Goal: Information Seeking & Learning: Learn about a topic

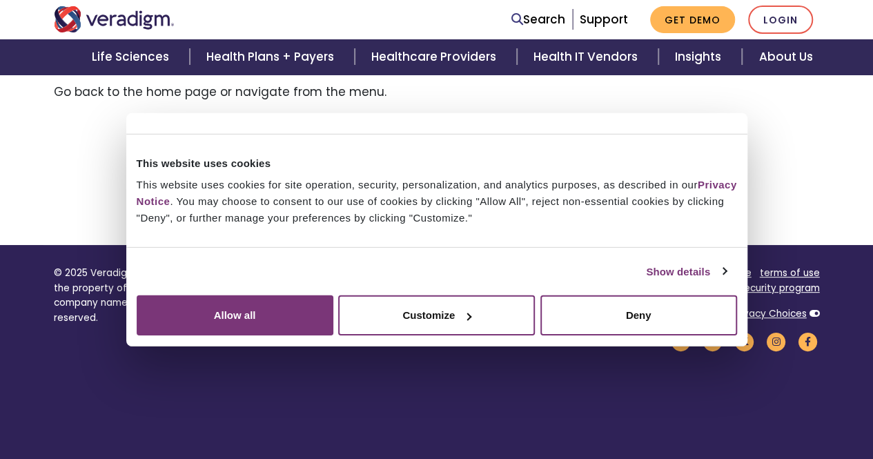
scroll to position [201, 0]
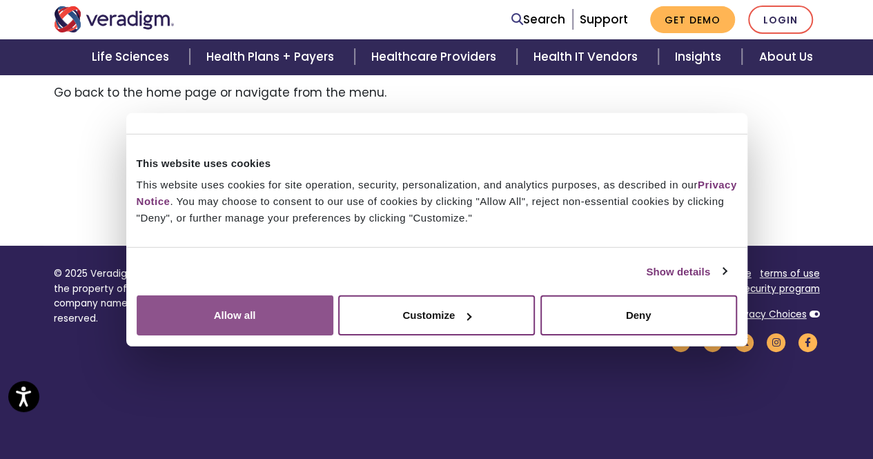
click at [333, 335] on button "Allow all" at bounding box center [235, 315] width 197 height 40
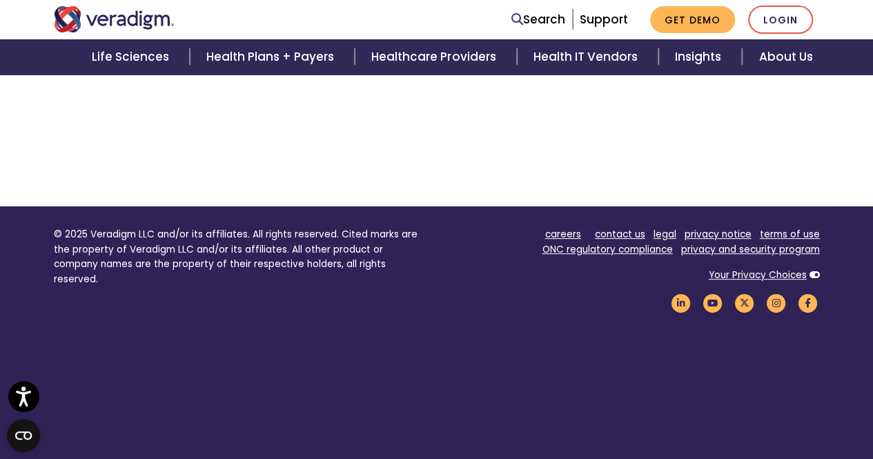
scroll to position [239, 0]
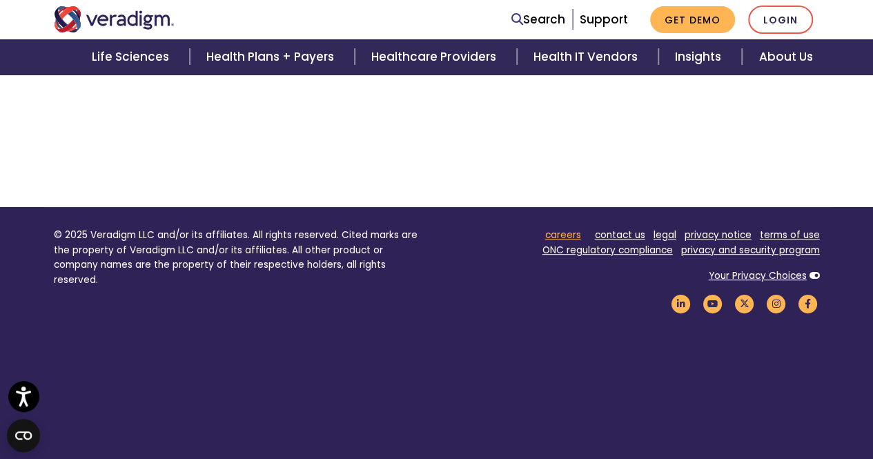
click at [566, 238] on link "careers" at bounding box center [563, 234] width 36 height 13
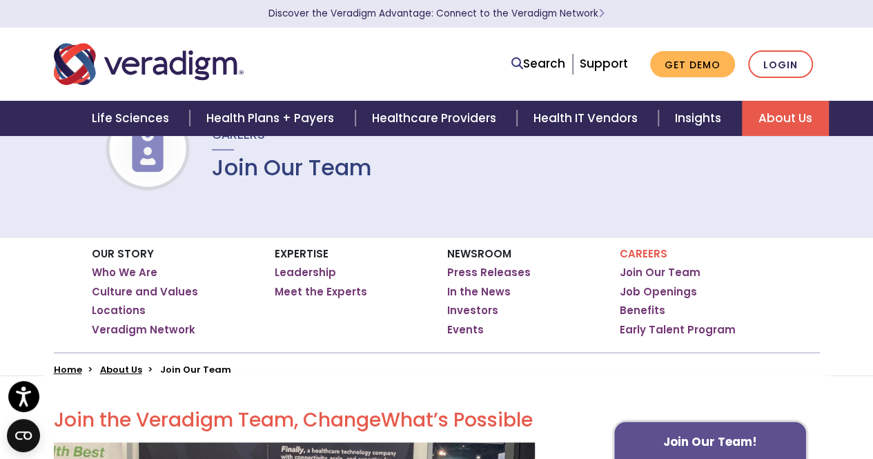
scroll to position [84, 0]
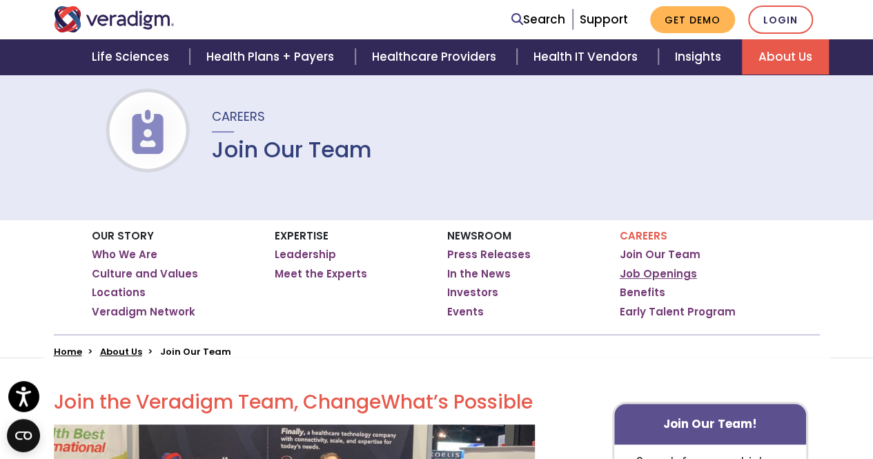
click at [654, 271] on link "Job Openings" at bounding box center [658, 274] width 77 height 14
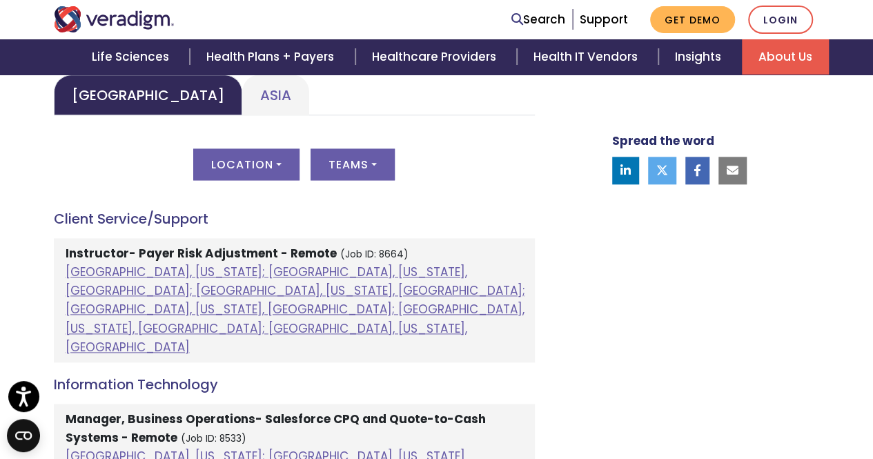
scroll to position [711, 0]
click at [213, 249] on strong "Instructor- Payer Risk Adjustment - Remote" at bounding box center [201, 252] width 271 height 17
click at [348, 259] on li "Instructor- Payer Risk Adjustment - Remote (Job ID: 8664) [GEOGRAPHIC_DATA], [U…" at bounding box center [294, 299] width 481 height 124
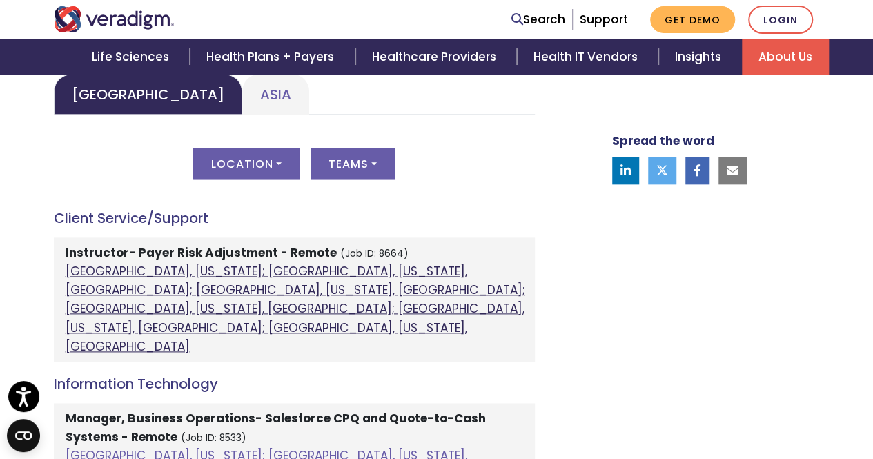
click at [367, 274] on link "[GEOGRAPHIC_DATA], [US_STATE]; [GEOGRAPHIC_DATA], [US_STATE], [GEOGRAPHIC_DATA]…" at bounding box center [296, 309] width 460 height 92
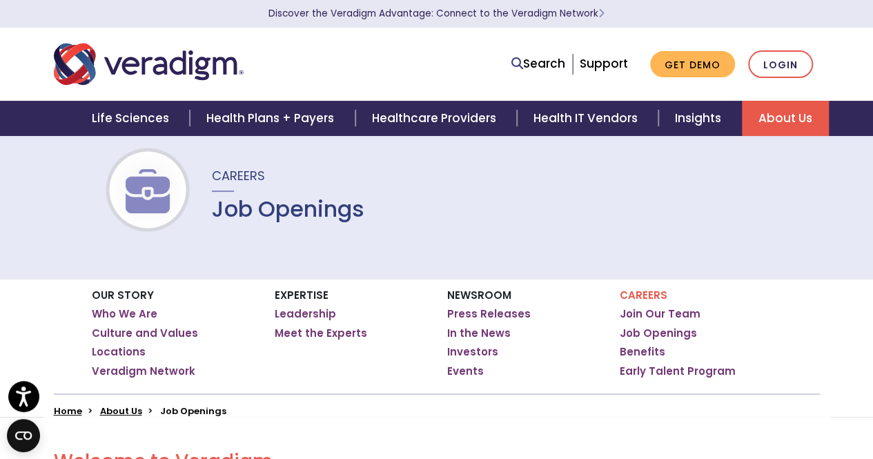
scroll to position [0, 0]
